Goal: Task Accomplishment & Management: Manage account settings

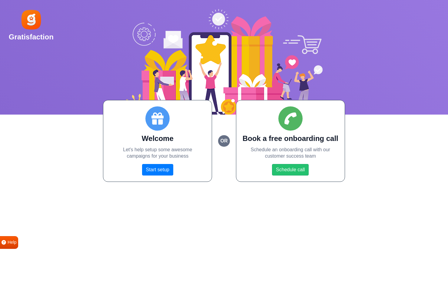
click at [157, 169] on link "Start setup" at bounding box center [157, 170] width 31 height 12
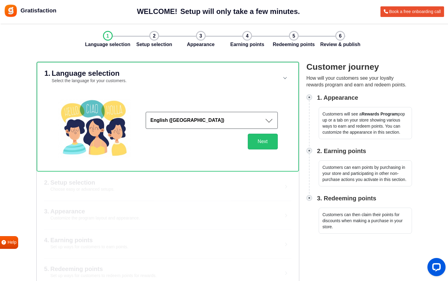
click at [252, 121] on button "English (US)" at bounding box center [212, 120] width 132 height 17
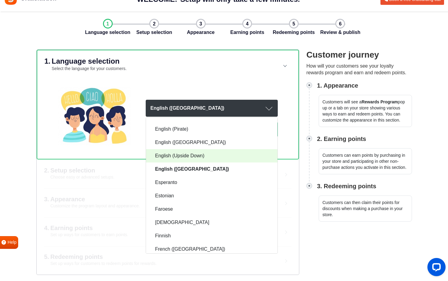
scroll to position [207, 0]
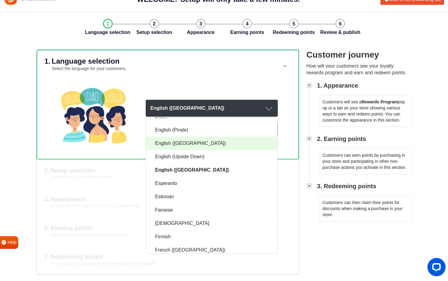
click at [200, 141] on link "English (UK)" at bounding box center [211, 143] width 131 height 13
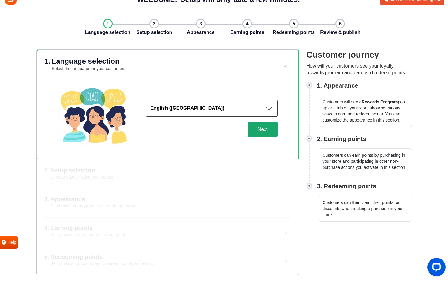
click at [262, 129] on button "Next" at bounding box center [263, 129] width 30 height 16
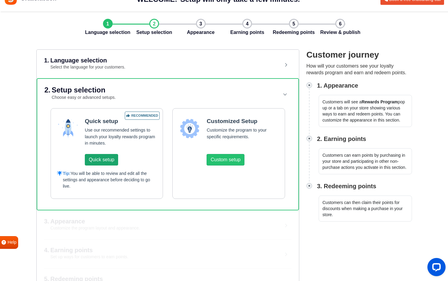
click at [104, 159] on button "Quick setup" at bounding box center [101, 160] width 33 height 12
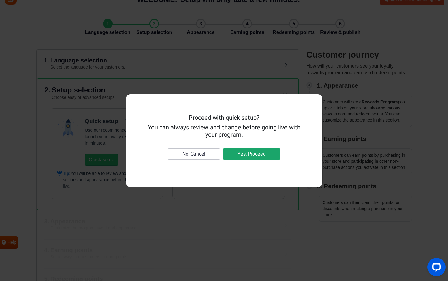
click at [255, 153] on button "Yes, Proceed" at bounding box center [252, 154] width 58 height 12
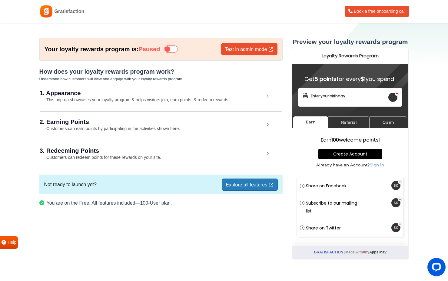
click at [217, 99] on small "This pop-up showcases your loyalty program & helps visitors join, earn points, …" at bounding box center [135, 99] width 190 height 5
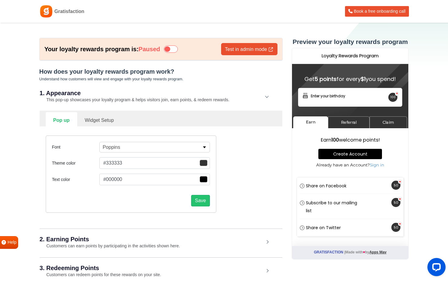
click at [173, 147] on button "Poppins" at bounding box center [154, 147] width 111 height 11
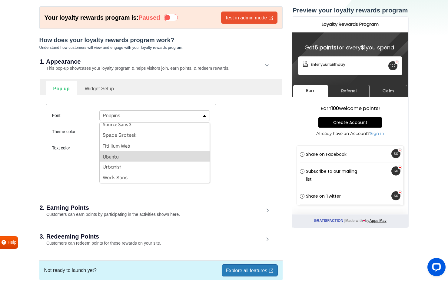
scroll to position [35, 0]
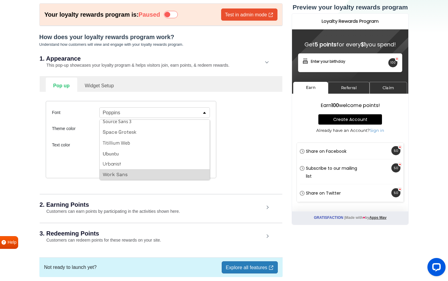
click at [133, 174] on button "Work Sans" at bounding box center [155, 174] width 110 height 11
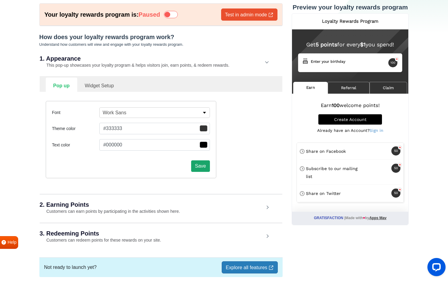
click at [201, 167] on button "Save" at bounding box center [200, 166] width 19 height 12
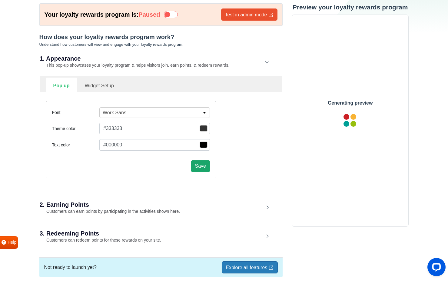
scroll to position [0, 0]
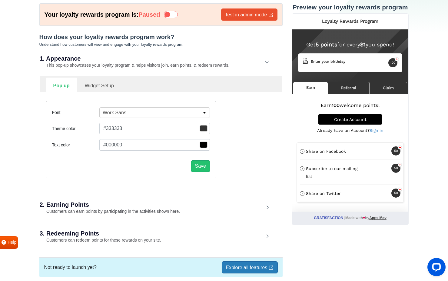
click at [105, 87] on link "Widget Setup" at bounding box center [99, 85] width 44 height 15
select select "right"
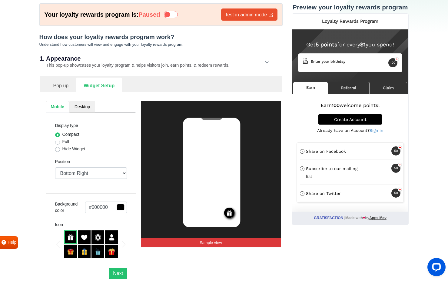
click at [85, 236] on img at bounding box center [84, 237] width 7 height 7
click at [99, 238] on img at bounding box center [98, 237] width 7 height 7
click at [115, 236] on div at bounding box center [111, 236] width 13 height 13
click at [62, 142] on label "Full" at bounding box center [65, 141] width 7 height 6
click at [58, 142] on input "Full" at bounding box center [57, 141] width 5 height 6
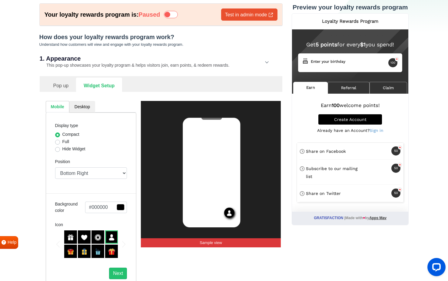
radio input "true"
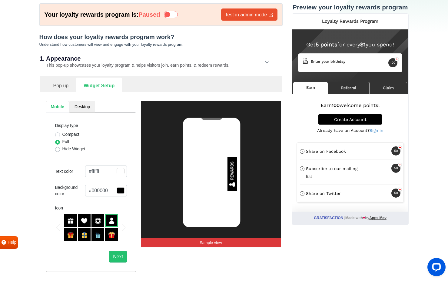
click at [62, 148] on label "Hide Widget" at bounding box center [73, 149] width 23 height 6
click at [58, 148] on input "Hide Widget" at bounding box center [57, 149] width 5 height 6
radio input "true"
click at [62, 136] on label "Compact" at bounding box center [70, 134] width 17 height 6
click at [57, 136] on input "Compact" at bounding box center [57, 134] width 5 height 6
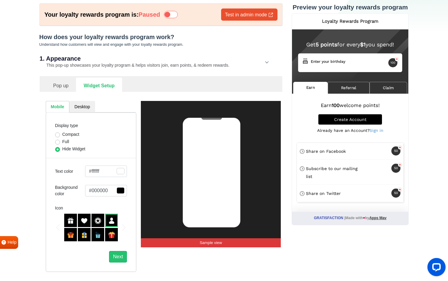
radio input "true"
select select "right"
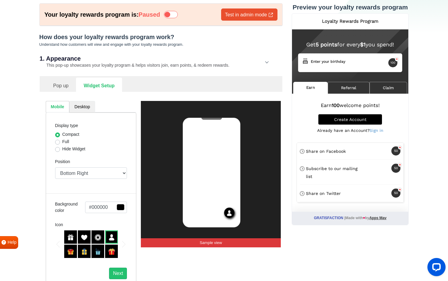
click at [83, 109] on link "Desktop" at bounding box center [82, 107] width 26 height 12
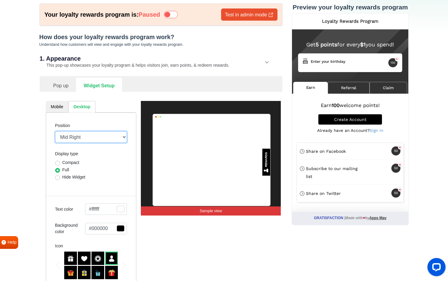
select select "bottom-bar"
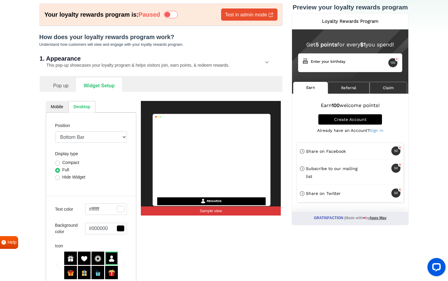
click at [71, 163] on label "Compact" at bounding box center [70, 162] width 17 height 6
click at [60, 163] on input "Compact" at bounding box center [57, 162] width 5 height 6
radio input "true"
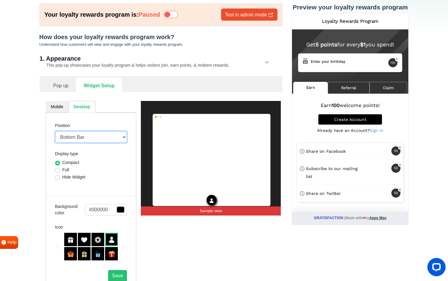
select select "side-drawer"
click at [67, 171] on label "Full" at bounding box center [65, 170] width 7 height 6
click at [60, 171] on input "Full" at bounding box center [57, 170] width 5 height 6
radio input "true"
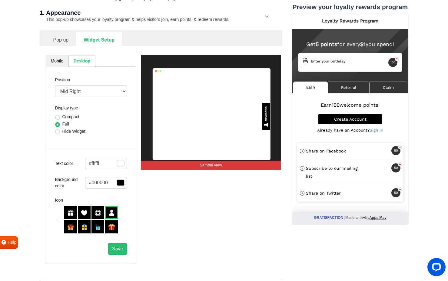
scroll to position [84, 0]
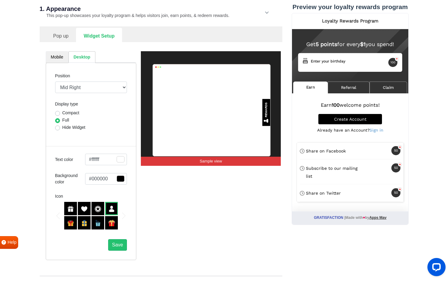
click at [59, 57] on link "Mobile" at bounding box center [57, 57] width 23 height 12
select select "right"
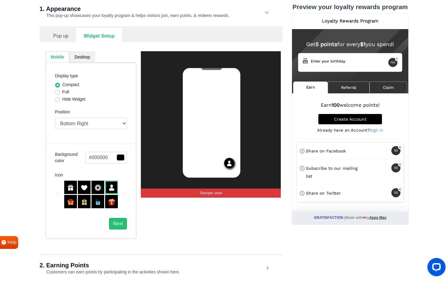
click at [61, 32] on link "Pop up" at bounding box center [61, 35] width 31 height 15
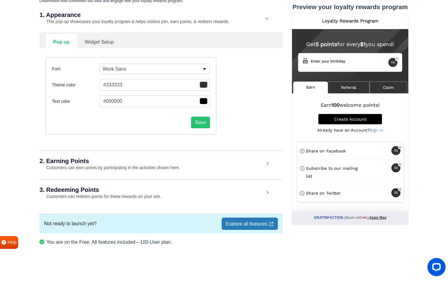
scroll to position [78, 0]
click at [97, 44] on link "Widget Setup" at bounding box center [99, 41] width 44 height 15
select select "right"
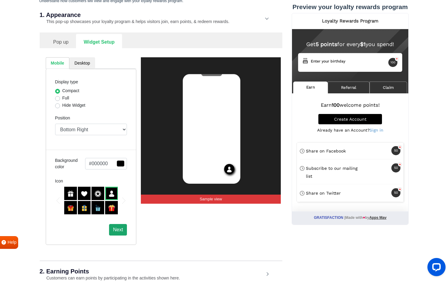
click at [121, 231] on button "Next" at bounding box center [118, 230] width 18 height 12
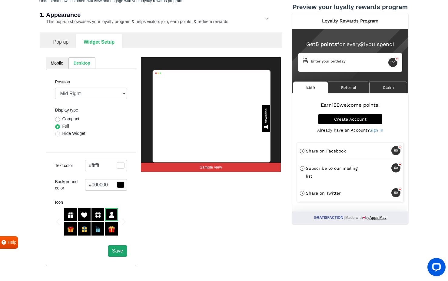
click at [120, 251] on span "Save" at bounding box center [117, 250] width 11 height 5
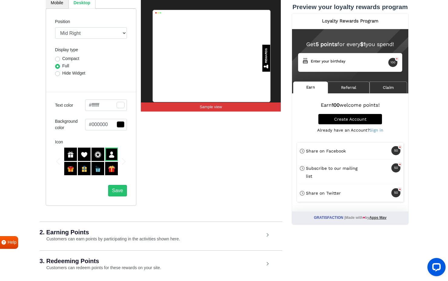
scroll to position [138, 0]
click at [182, 240] on div "2. Earning Points Customers can earn points by participating in the activities …" at bounding box center [161, 235] width 243 height 28
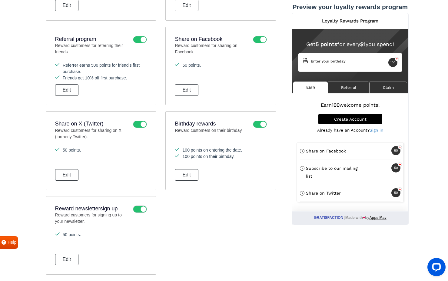
scroll to position [445, 0]
click at [141, 125] on icon at bounding box center [140, 125] width 14 height 7
click at [0, 0] on input "checkbox" at bounding box center [0, 0] width 0 height 0
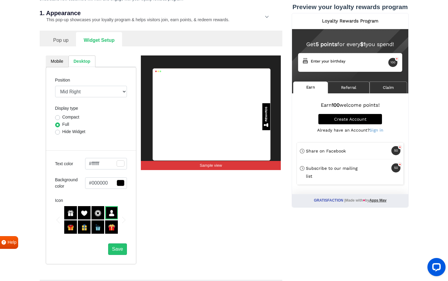
scroll to position [65, 0]
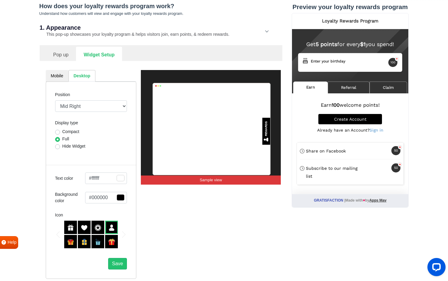
click at [64, 56] on link "Pop up" at bounding box center [61, 54] width 31 height 15
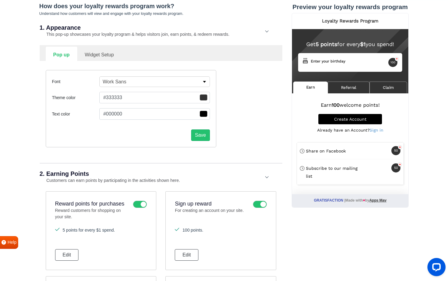
click at [203, 99] on span "button" at bounding box center [204, 97] width 8 height 6
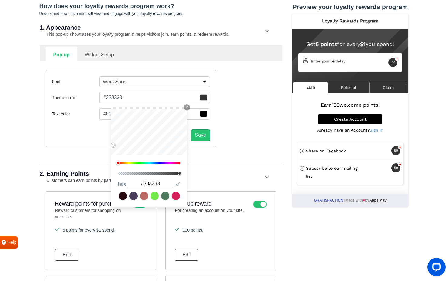
type input "#363434"
type input "#2b2b2b"
type input "#232323"
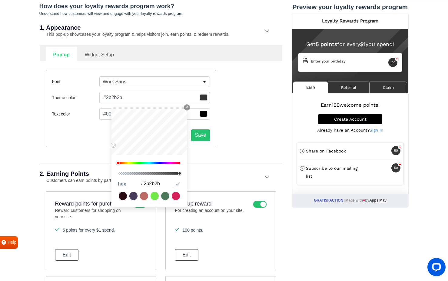
type input "#232323"
type input "#191919"
type input "#0f0f0f"
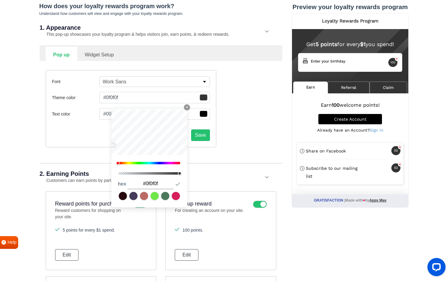
type input "#0c0c0c"
type input "#020202"
type input "#000000"
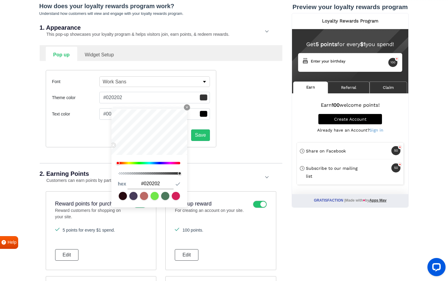
type input "#000000"
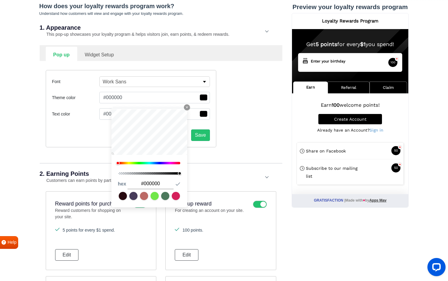
click at [100, 163] on div "How does your loyalty rewards program work? Understand how customers will view …" at bounding box center [160, 280] width 243 height 556
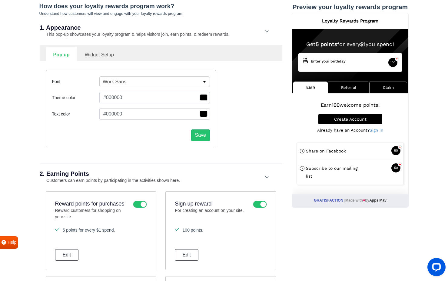
click at [205, 101] on span "button" at bounding box center [204, 97] width 8 height 6
click at [203, 134] on button "Save" at bounding box center [200, 135] width 19 height 12
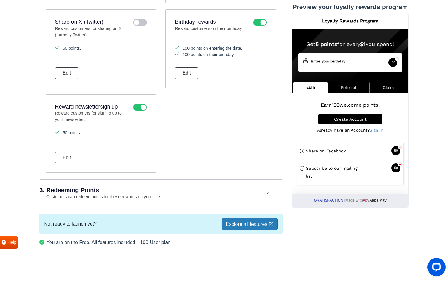
scroll to position [416, 0]
click at [138, 191] on h2 "3. Redeeming Points" at bounding box center [152, 190] width 224 height 6
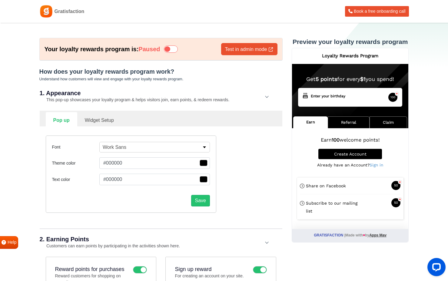
scroll to position [0, 0]
click at [267, 240] on div "2. Earning Points Customers can earn points by participating in the activities …" at bounding box center [161, 242] width 243 height 28
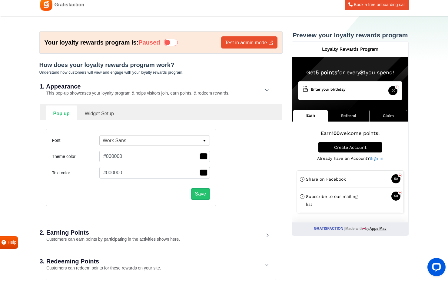
scroll to position [8, 0]
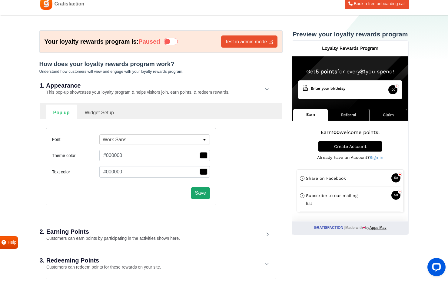
click at [204, 193] on button "Save" at bounding box center [200, 193] width 19 height 12
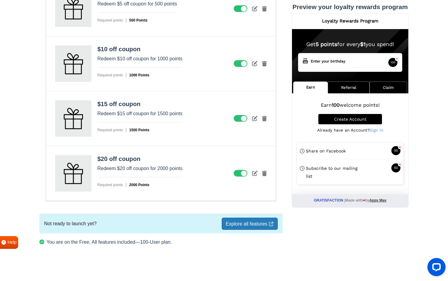
scroll to position [429, 0]
click at [254, 227] on link "Explore all features" at bounding box center [250, 224] width 56 height 12
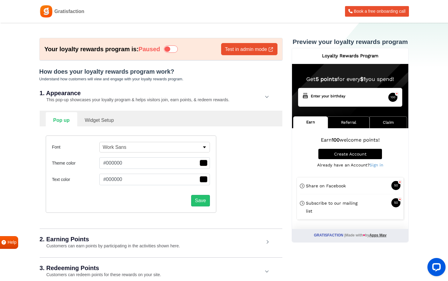
scroll to position [0, 0]
click at [99, 117] on link "Widget Setup" at bounding box center [99, 119] width 44 height 15
select select "right"
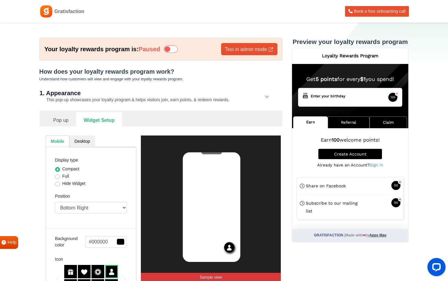
click at [62, 119] on link "Pop up" at bounding box center [61, 119] width 31 height 15
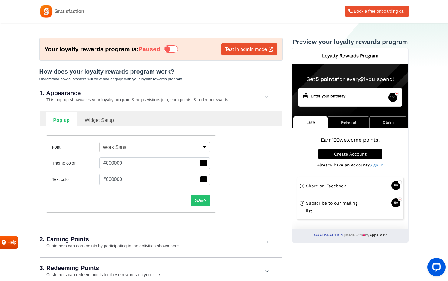
click at [168, 48] on icon at bounding box center [171, 48] width 14 height 7
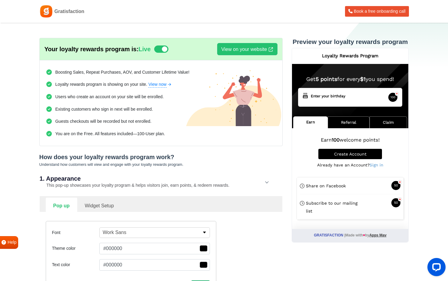
click at [168, 48] on icon at bounding box center [161, 48] width 14 height 7
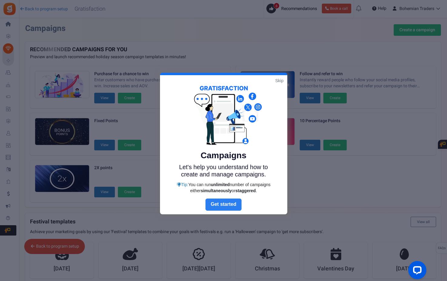
click at [221, 203] on link "Next" at bounding box center [223, 204] width 36 height 12
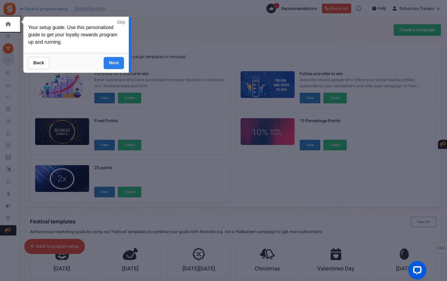
click at [114, 65] on link "Next" at bounding box center [114, 63] width 20 height 12
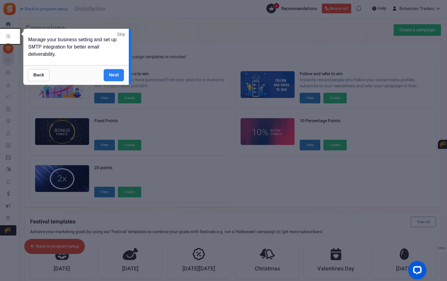
click at [117, 74] on link "Next" at bounding box center [114, 75] width 20 height 12
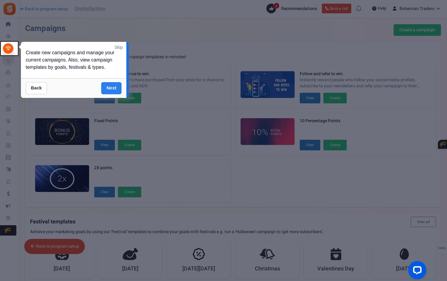
click at [113, 88] on link "Next" at bounding box center [111, 88] width 20 height 12
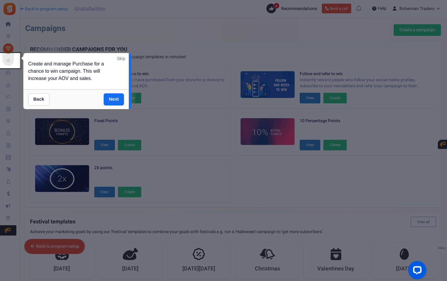
click at [122, 58] on link "Skip" at bounding box center [121, 58] width 8 height 6
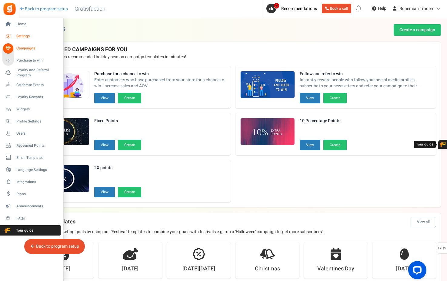
click at [21, 38] on span "Settings" at bounding box center [37, 36] width 42 height 5
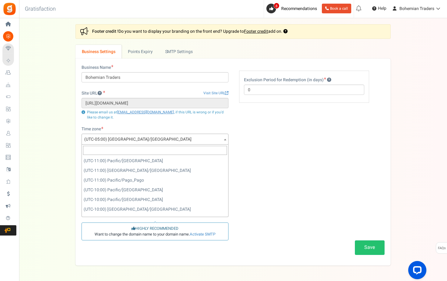
click at [226, 139] on b at bounding box center [225, 140] width 2 height 2
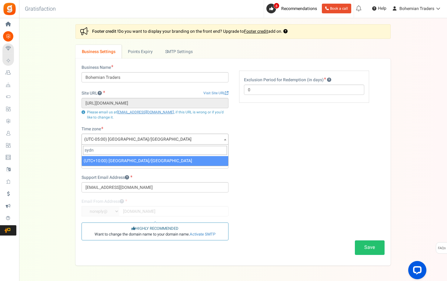
type input "sydn"
select select "[GEOGRAPHIC_DATA]/[GEOGRAPHIC_DATA]"
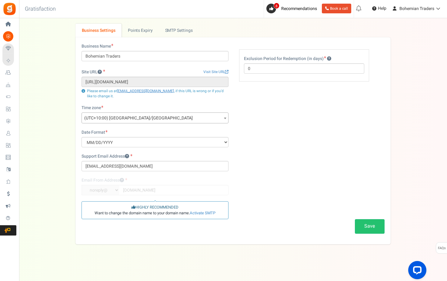
scroll to position [21, 0]
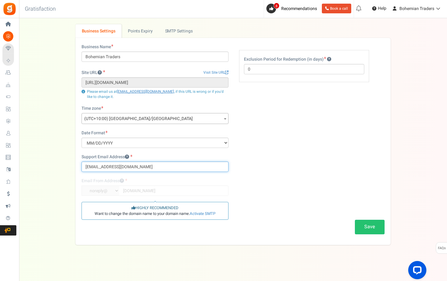
type input "[EMAIL_ADDRESS][DOMAIN_NAME]"
click at [279, 151] on div "Business Name Bohemian Traders Site URL Visit Site URL [URL][DOMAIN_NAME] Updat…" at bounding box center [233, 141] width 312 height 195
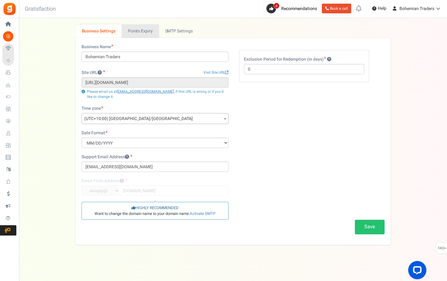
click at [144, 28] on link "Points Expiry" at bounding box center [139, 31] width 37 height 14
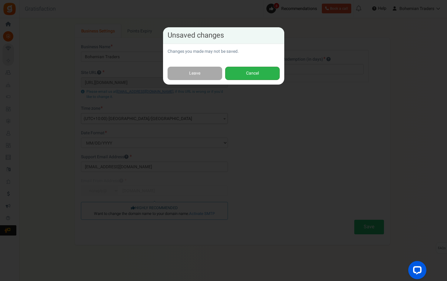
click at [248, 69] on button "Cancel" at bounding box center [252, 74] width 55 height 14
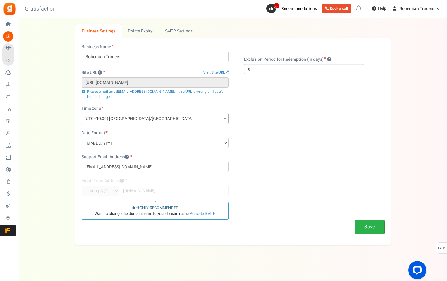
click at [363, 220] on button "Save" at bounding box center [370, 227] width 30 height 14
click at [142, 30] on link "Points Expiry" at bounding box center [139, 31] width 37 height 14
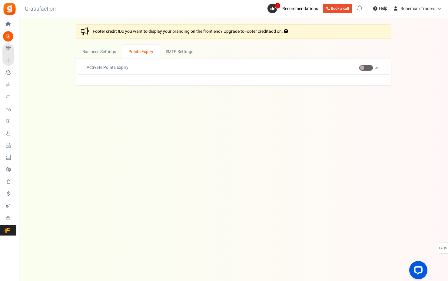
click at [362, 68] on span at bounding box center [362, 67] width 5 height 5
click at [359, 68] on input "ON OFF" at bounding box center [359, 68] width 0 height 4
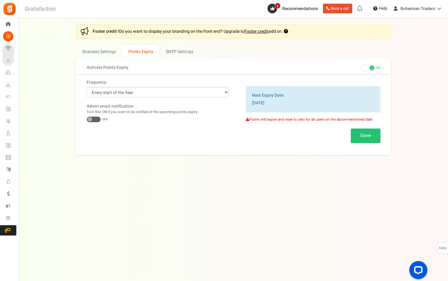
click at [94, 119] on span at bounding box center [94, 119] width 14 height 6
click at [87, 119] on input "ON OFF" at bounding box center [87, 120] width 0 height 4
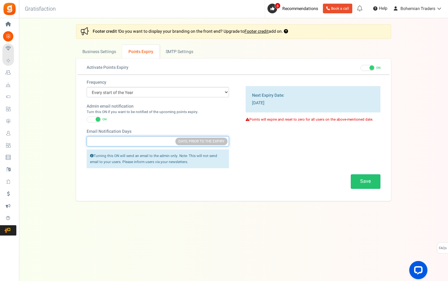
click at [136, 141] on input "Email Notification Days" at bounding box center [158, 141] width 142 height 10
type input "30"
click at [307, 153] on div "Frequency Every start of the Year Every start of the Month Exact Date (one Time…" at bounding box center [234, 136] width 312 height 115
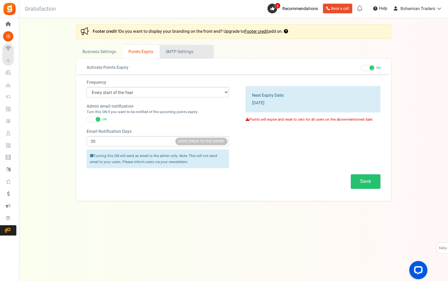
click at [181, 49] on link "Active SMTP Settings" at bounding box center [187, 52] width 54 height 14
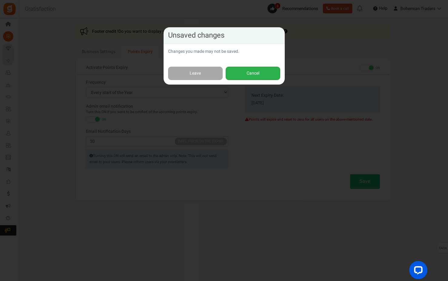
click at [253, 69] on button "Cancel" at bounding box center [253, 74] width 55 height 14
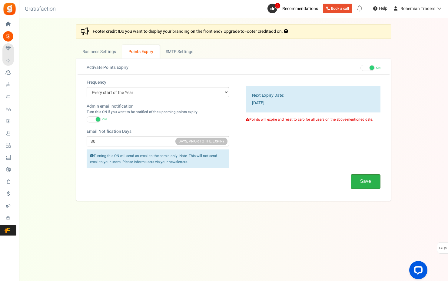
click at [368, 183] on button "Save" at bounding box center [366, 181] width 30 height 14
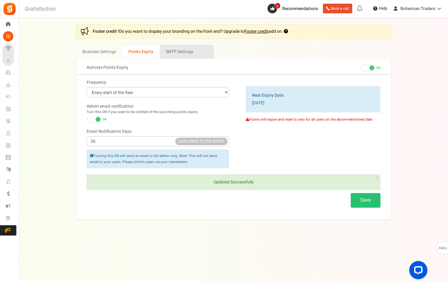
click at [184, 54] on link "Active SMTP Settings" at bounding box center [187, 52] width 54 height 14
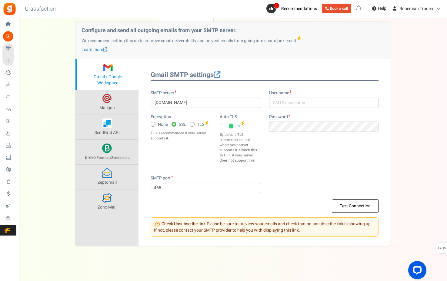
scroll to position [36, 0]
click at [217, 75] on span at bounding box center [217, 75] width 7 height 7
